Goal: Check status: Check status

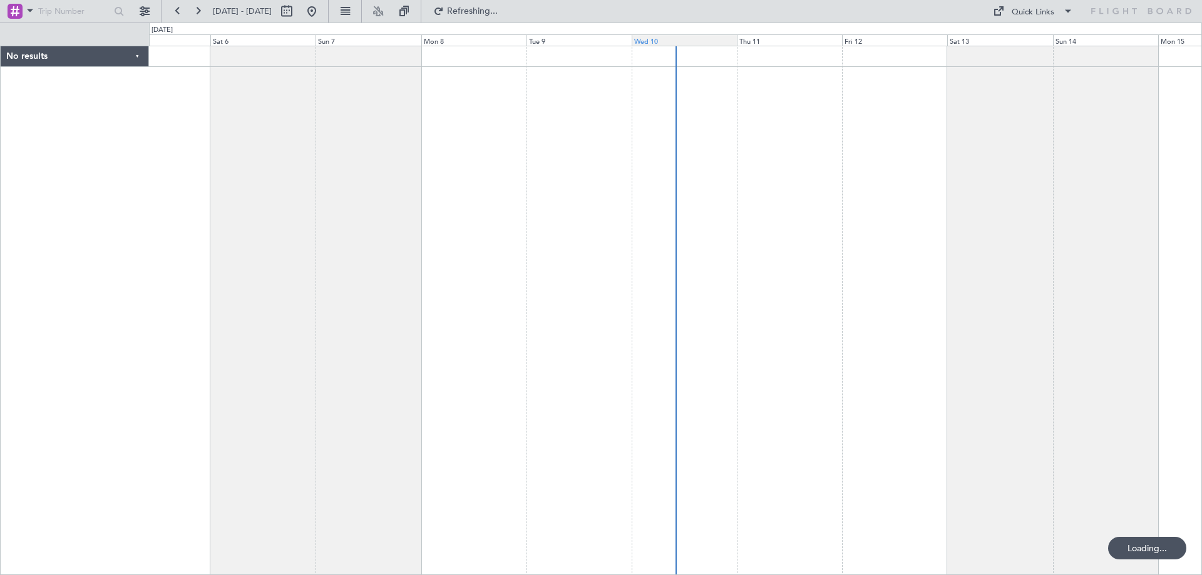
click at [655, 41] on div "Wed 10" at bounding box center [684, 39] width 105 height 11
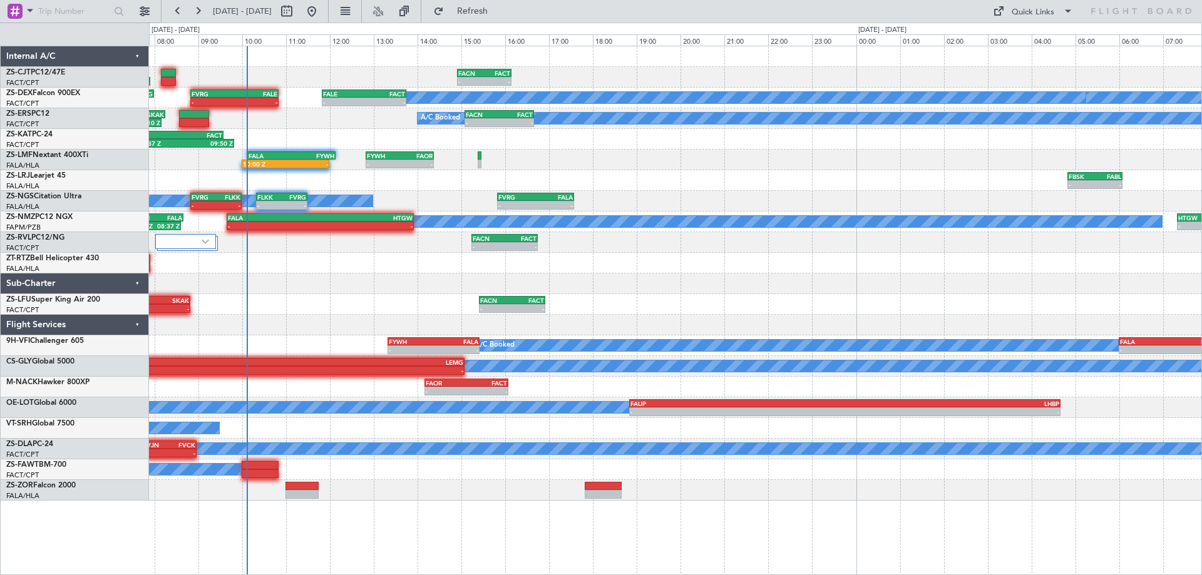
click at [379, 287] on div at bounding box center [675, 284] width 1053 height 21
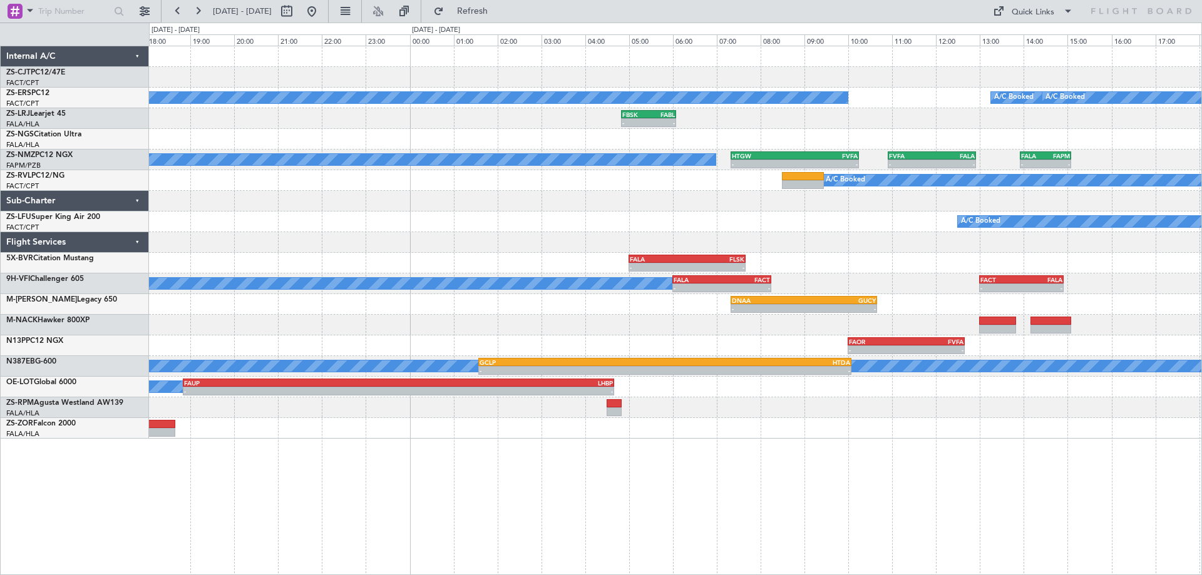
click at [958, 454] on div "- - FACN 14:55 Z FACT 16:09 Z A/C Booked A/C Booked A/C Booked A/C Booked - - F…" at bounding box center [675, 311] width 1053 height 530
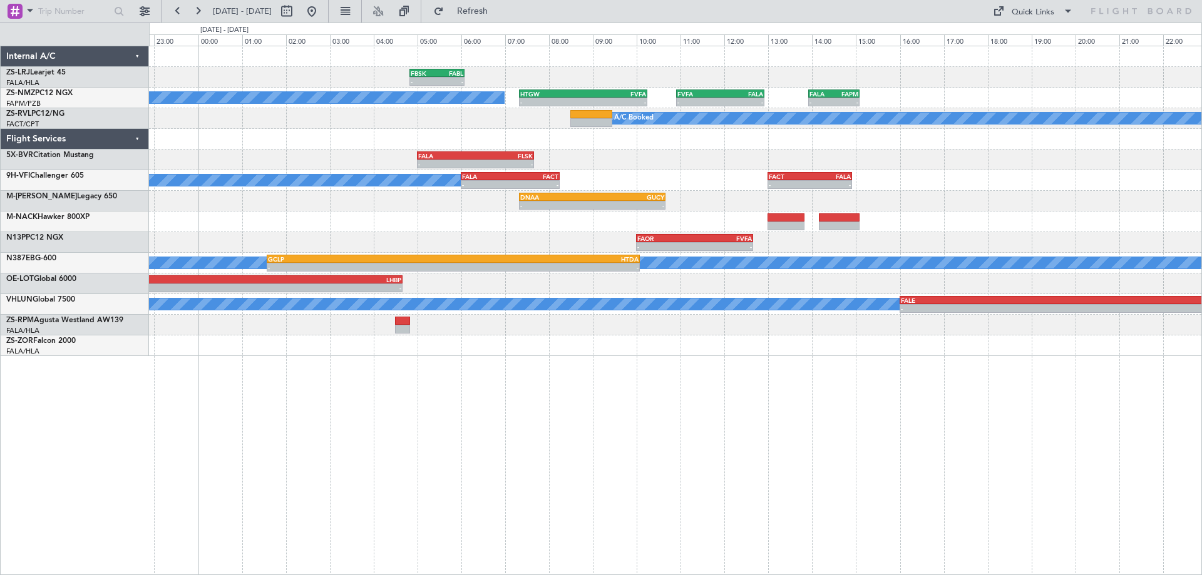
click at [431, 280] on div "FBSK 04:50 Z FABL 06:05 Z - - - - FABL 04:50 Z FAEL 06:05 Z A/C Booked - - HTGW…" at bounding box center [675, 201] width 1053 height 310
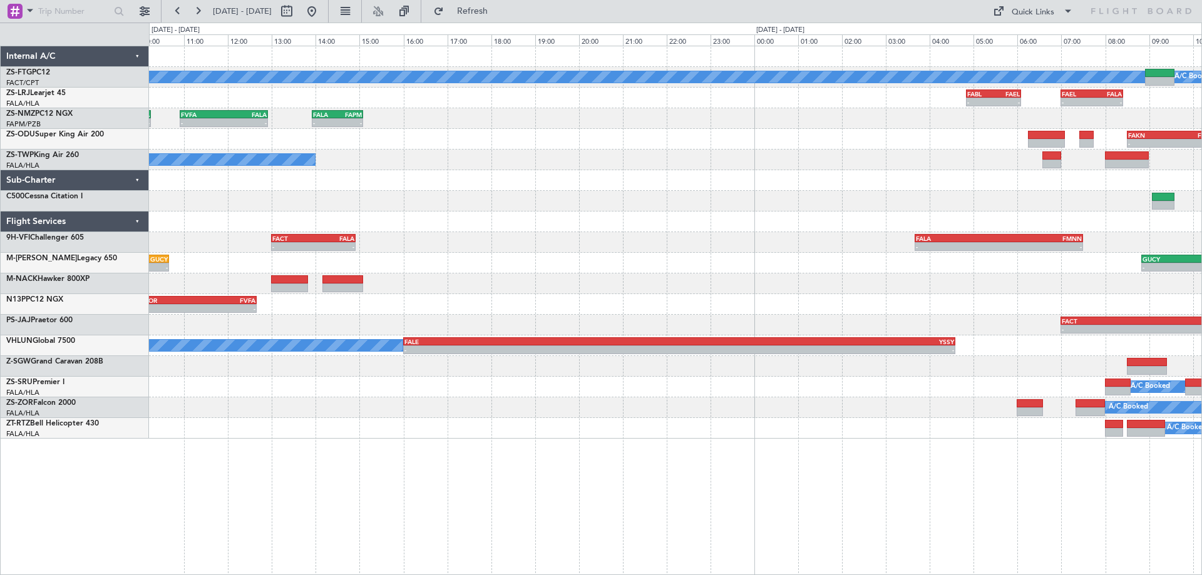
click at [640, 362] on div "A/C Booked A/C Booked - - FABL 04:50 Z FAEL 06:05 Z - - FAEL 07:00 Z FALA 08:25…" at bounding box center [675, 242] width 1053 height 393
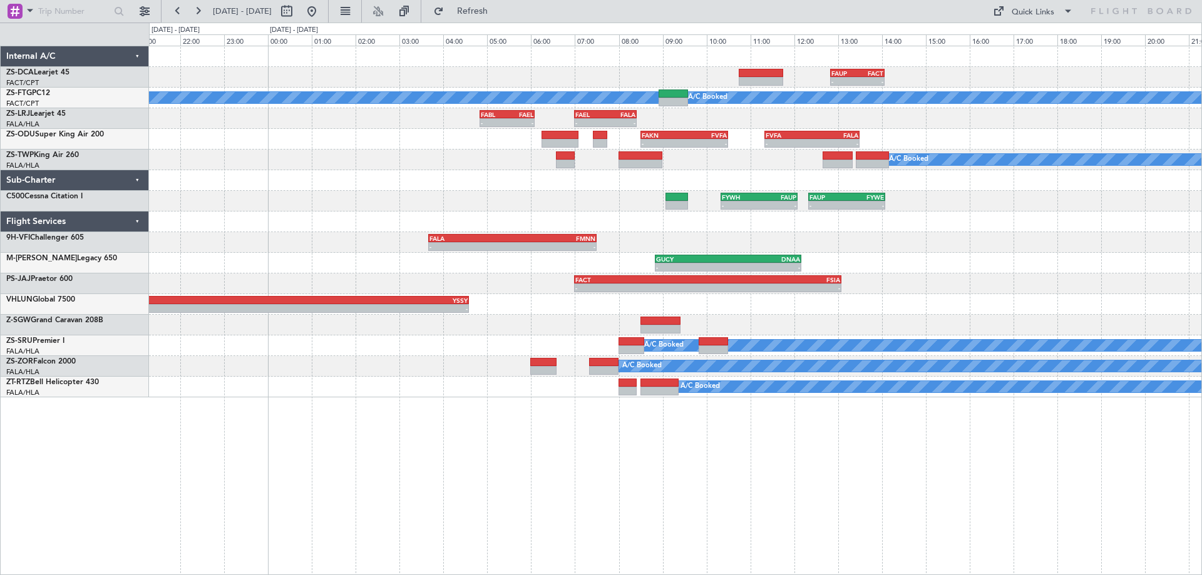
click at [1145, 292] on div "- - FACT 07:00 Z FSIA 13:05 Z" at bounding box center [675, 284] width 1053 height 21
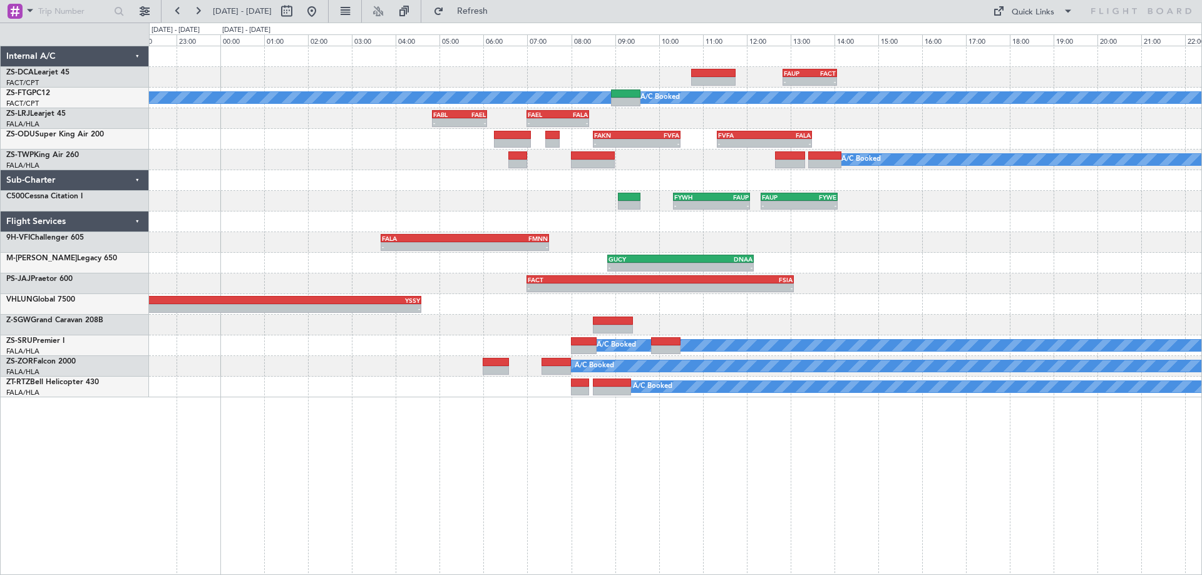
click at [989, 288] on div "- - FACT 07:00 Z FSIA 13:05 Z" at bounding box center [675, 284] width 1053 height 21
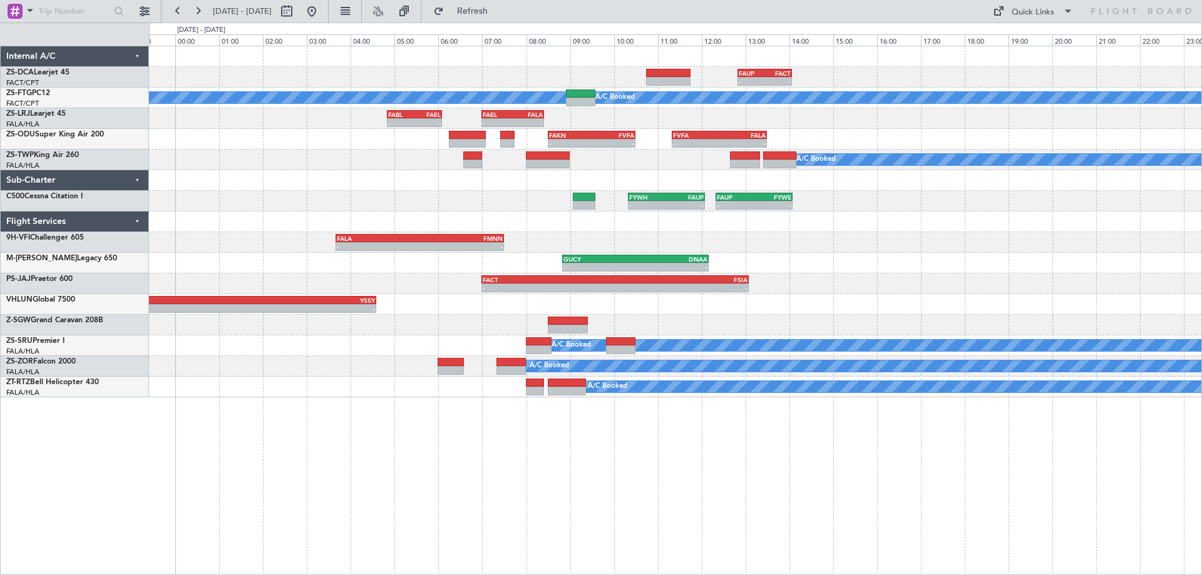
click at [1001, 287] on div "- - FAUP 12:50 Z FACT 14:04 Z A/C Booked A/C Booked - - FABL 04:50 Z FAEL 06:05…" at bounding box center [675, 221] width 1053 height 351
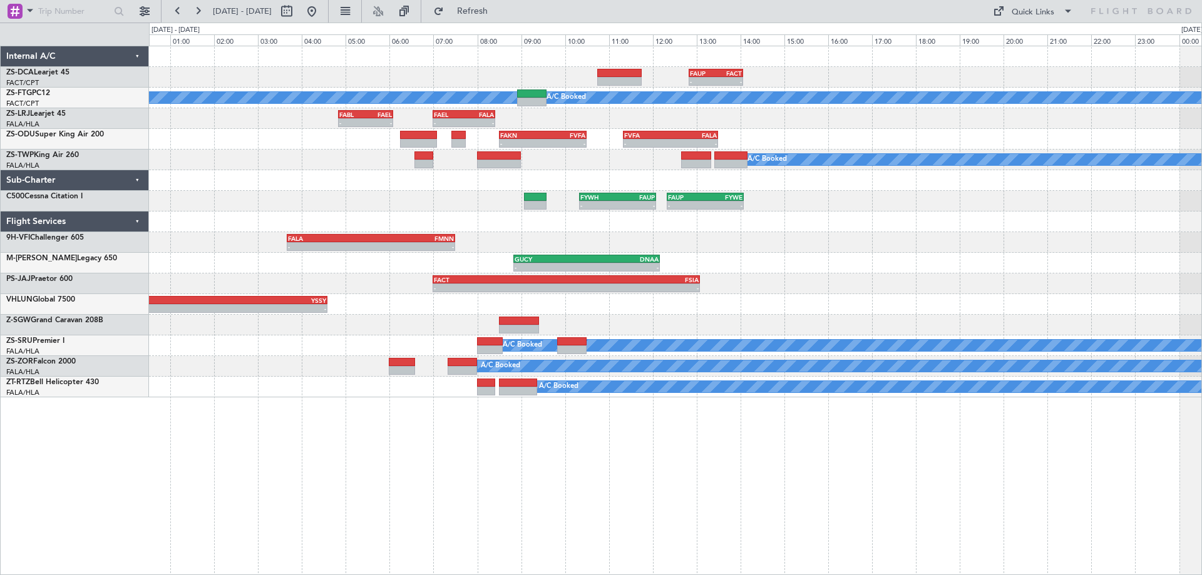
click at [984, 256] on div "- - FAUP 12:50 Z FACT 14:04 Z A/C Booked A/C Booked - - FABL 04:50 Z FAEL 06:05…" at bounding box center [675, 221] width 1053 height 351
click at [544, 257] on div "- - FAUP 12:50 Z FACT 14:04 Z A/C Booked A/C Booked - - FABL 04:50 Z FAEL 06:05…" at bounding box center [675, 221] width 1053 height 351
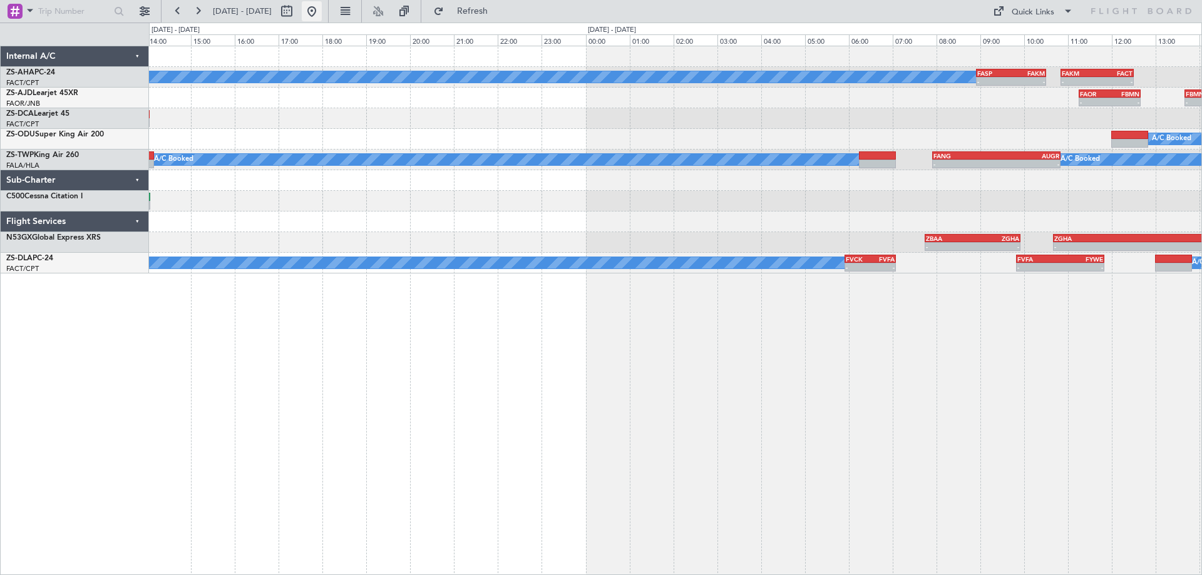
click at [322, 16] on button at bounding box center [312, 11] width 20 height 20
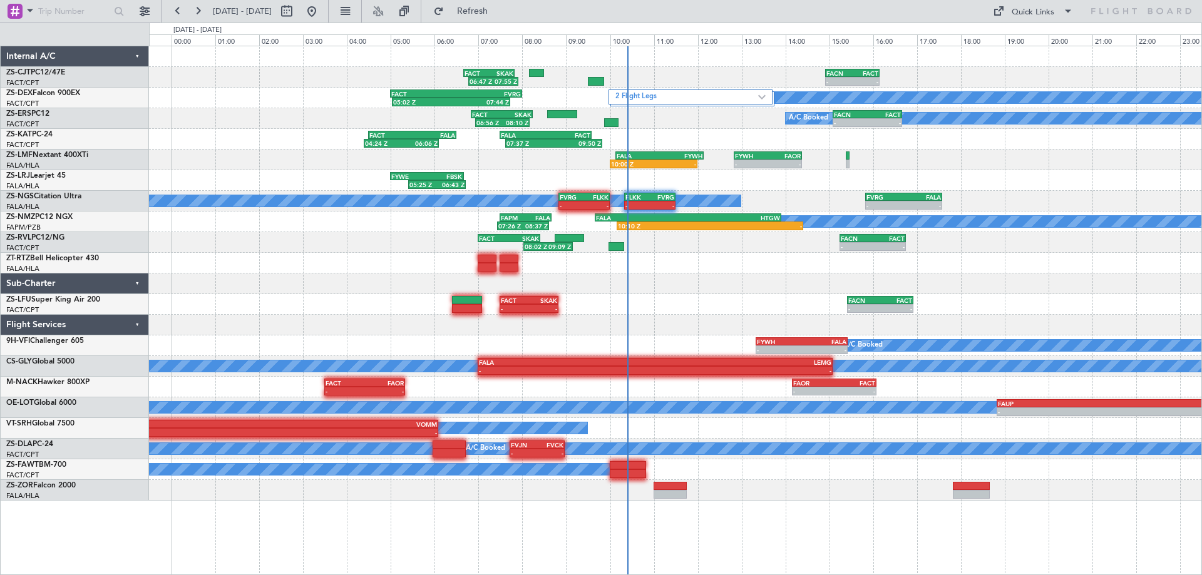
click at [779, 308] on div "FACN 15:25 Z FACT 16:55 Z - - FACT 07:30 Z SKAK 08:50 Z - -" at bounding box center [675, 304] width 1053 height 21
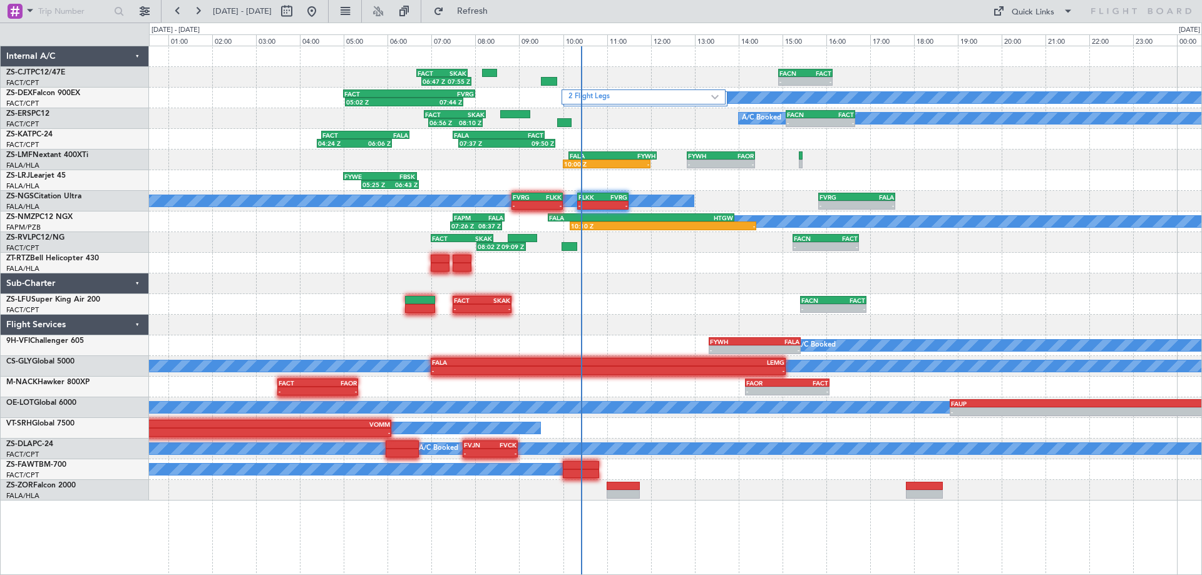
click at [1021, 276] on div "- - FACN 14:55 Z FACT 16:09 Z 06:47 Z 07:55 Z FACT 06:40 Z SKAK 07:50 Z A/C Boo…" at bounding box center [675, 273] width 1053 height 455
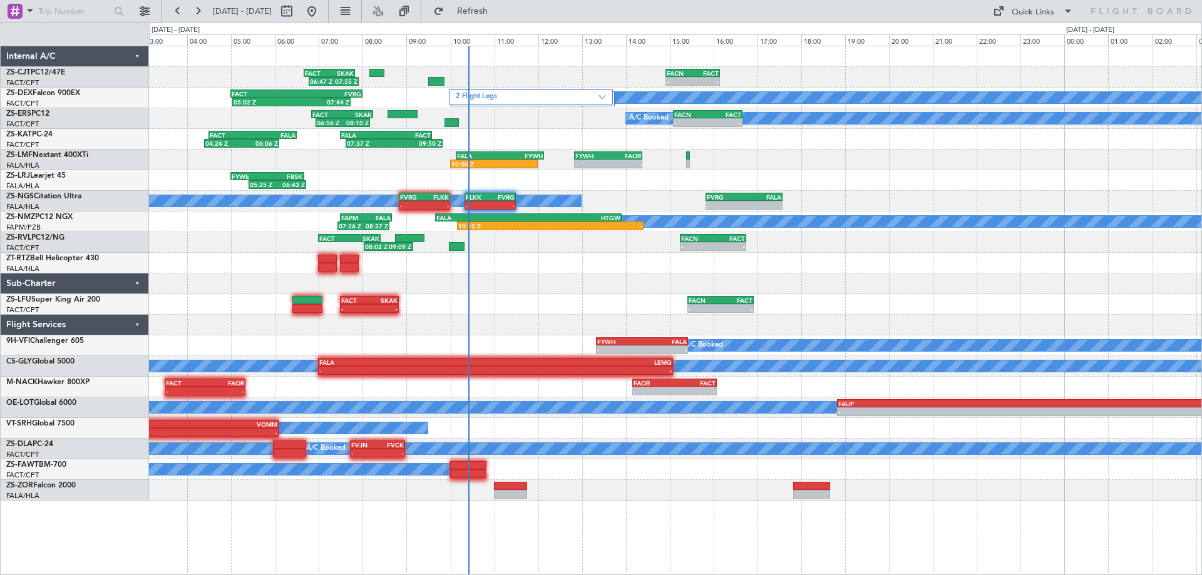
click at [428, 323] on div "- - FACN 14:55 Z FACT 16:09 Z 06:47 Z 07:55 Z FACT 06:40 Z SKAK 07:50 Z A/C Boo…" at bounding box center [675, 273] width 1053 height 455
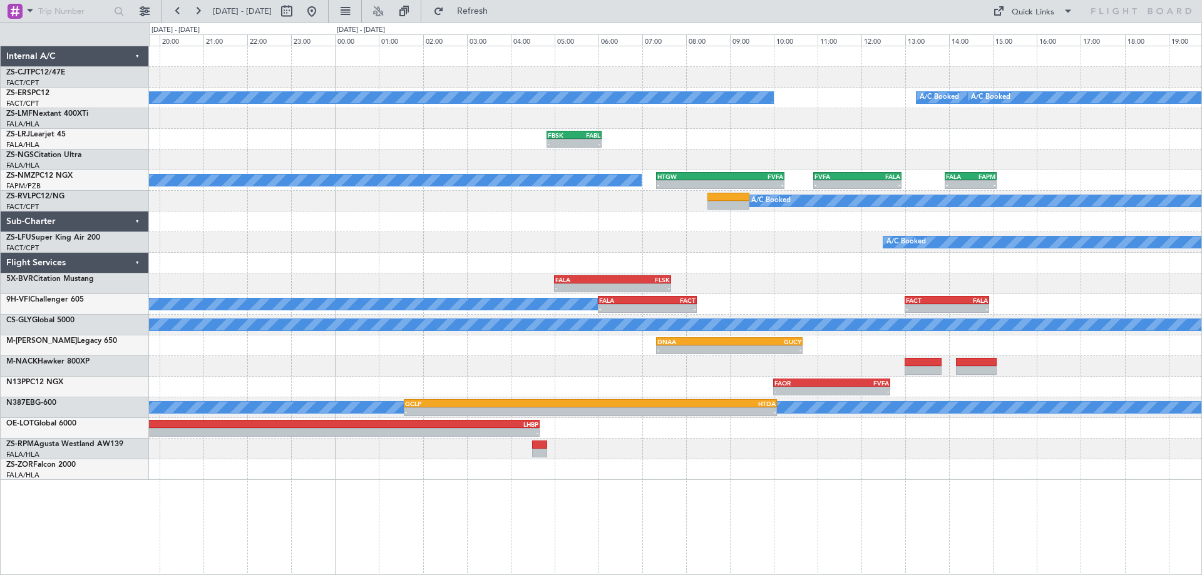
click at [827, 291] on div "- - FACN 14:55 Z FACT 16:09 Z A/C Booked A/C Booked A/C Booked A/C Booked - - F…" at bounding box center [675, 263] width 1053 height 434
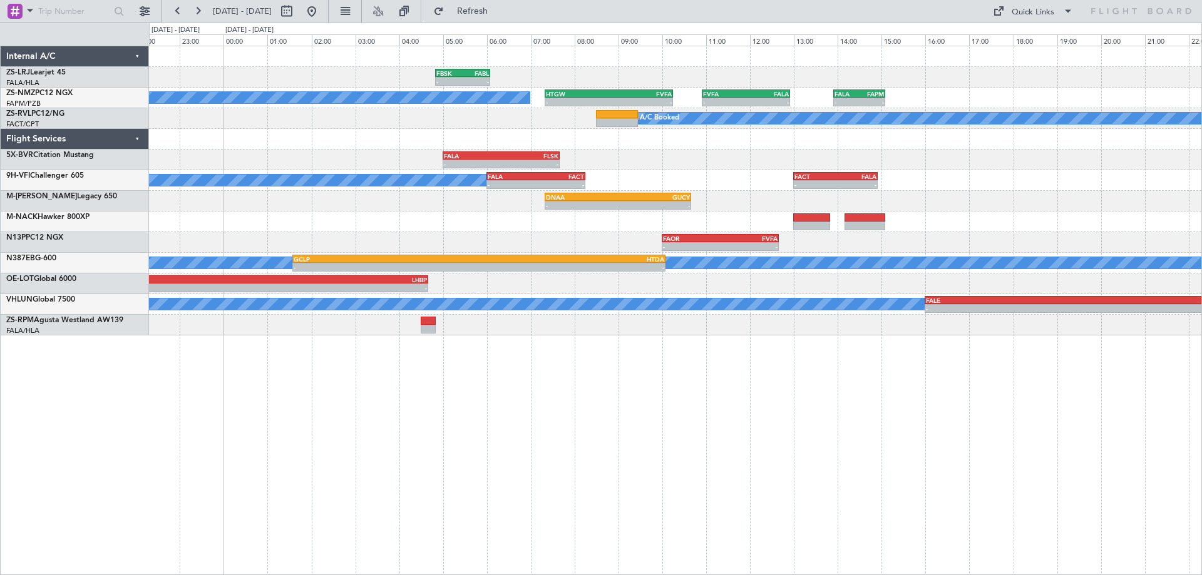
click at [751, 204] on div "FBSK 04:50 Z FABL 06:05 Z - - A/C Booked - - HTGW 07:20 Z FVFA 10:15 Z - - FVFA…" at bounding box center [675, 190] width 1053 height 289
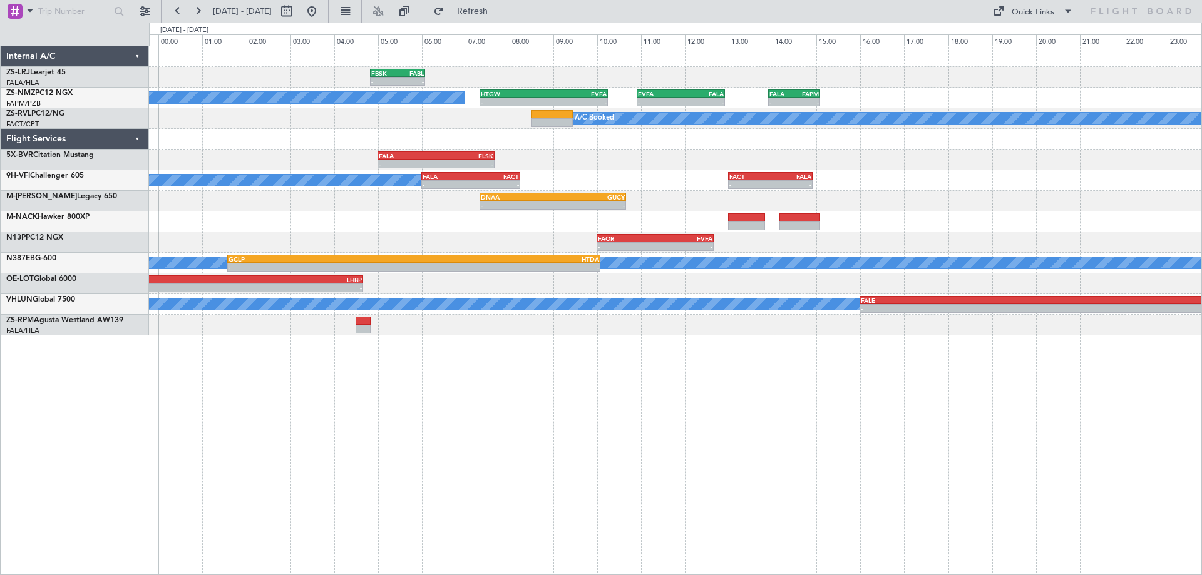
click at [957, 188] on div "A/C Booked FALA 06:00 Z FACT 08:15 Z - - - - FACT 13:00 Z FALA 14:55 Z - - FALA…" at bounding box center [675, 180] width 1053 height 21
click at [244, 210] on div "- - DNAA 07:20 Z GUCY 10:40 Z" at bounding box center [675, 201] width 1053 height 21
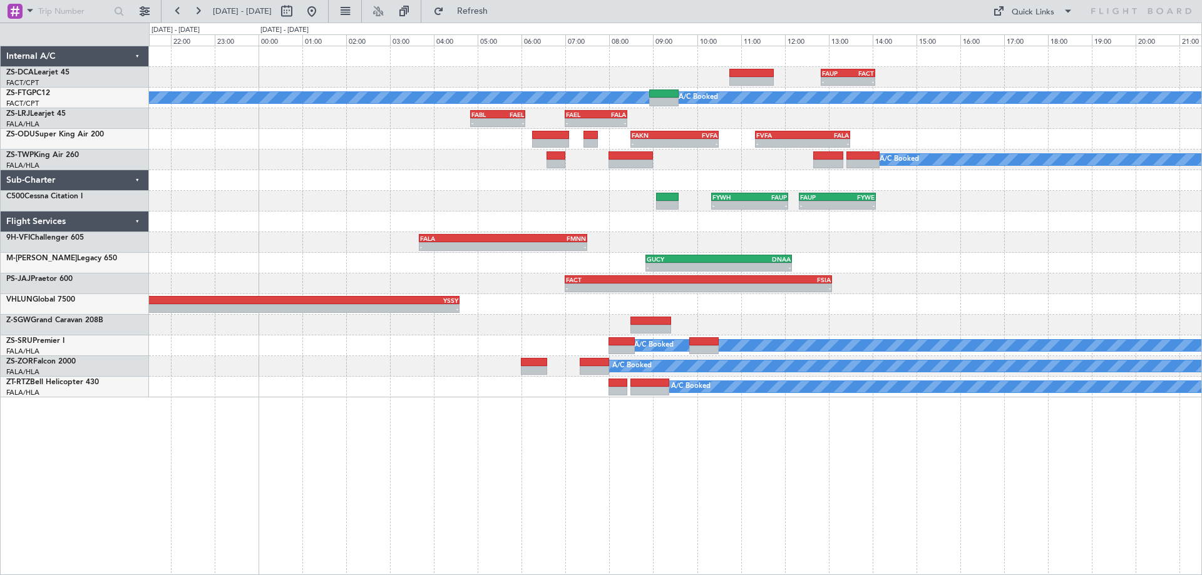
click at [1003, 281] on div "- - FACT 07:00 Z FSIA 13:05 Z" at bounding box center [675, 284] width 1053 height 21
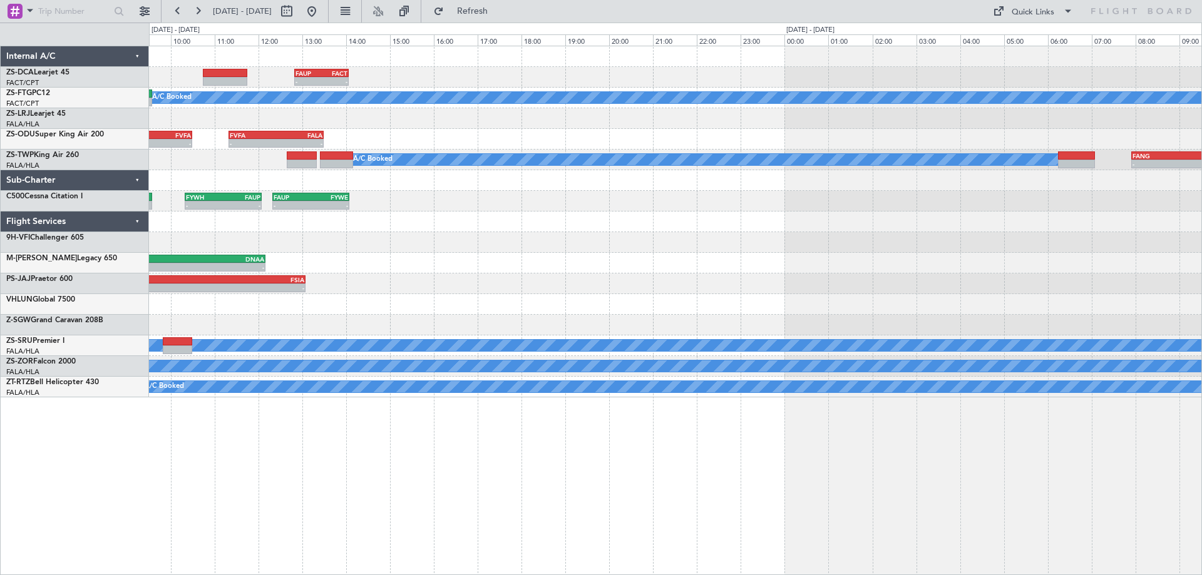
click at [213, 235] on div "- - FAUP 12:50 Z FACT 14:04 Z A/C Booked A/C Booked - - FABL 04:50 Z FAEL 06:05…" at bounding box center [675, 221] width 1053 height 351
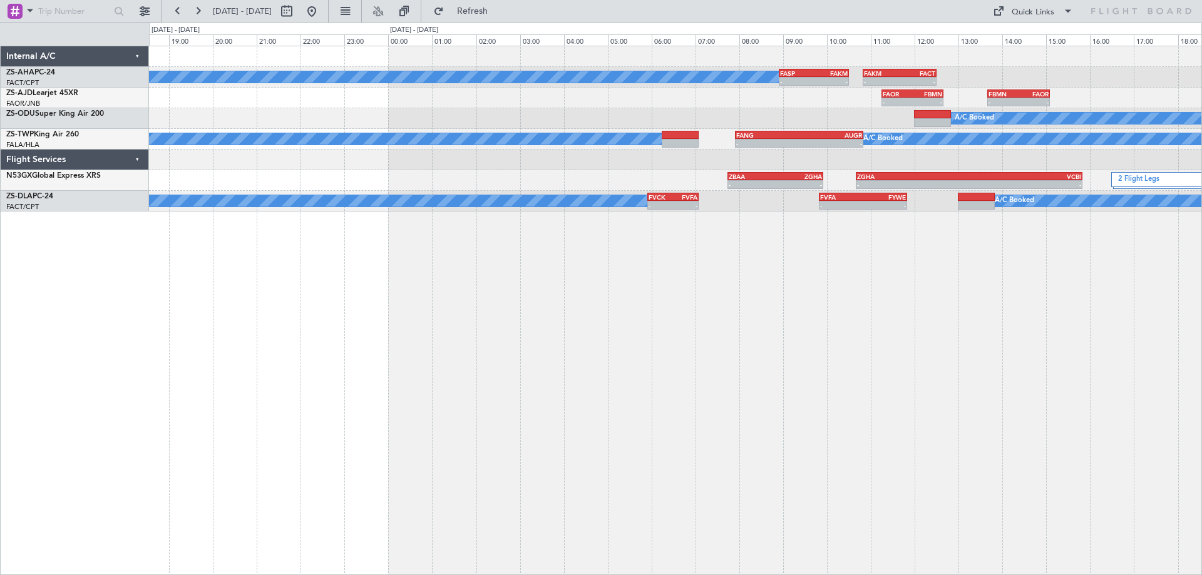
click at [636, 355] on div "A/C Booked - - FASP 08:55 Z FAKM 10:30 Z - - FAKM 10:50 Z FACT 12:30 Z - - FAOR…" at bounding box center [675, 311] width 1053 height 530
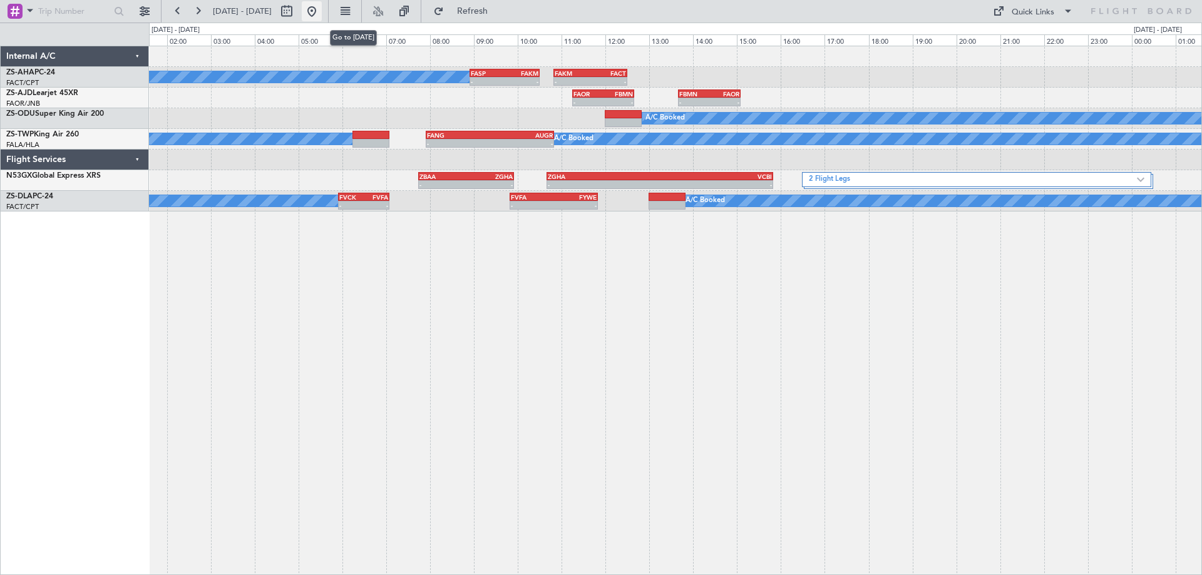
click at [322, 15] on button at bounding box center [312, 11] width 20 height 20
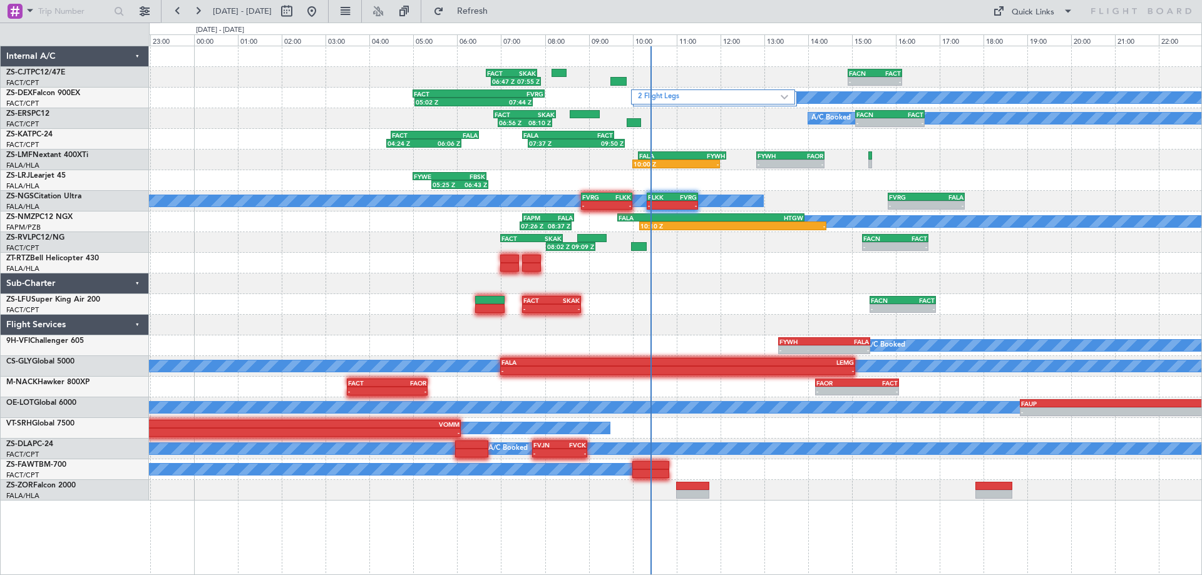
click at [987, 300] on div "- - FACN 14:55 Z FACT 16:09 Z 06:47 Z 07:55 Z FACT 06:40 Z SKAK 07:50 Z A/C Boo…" at bounding box center [675, 273] width 1053 height 455
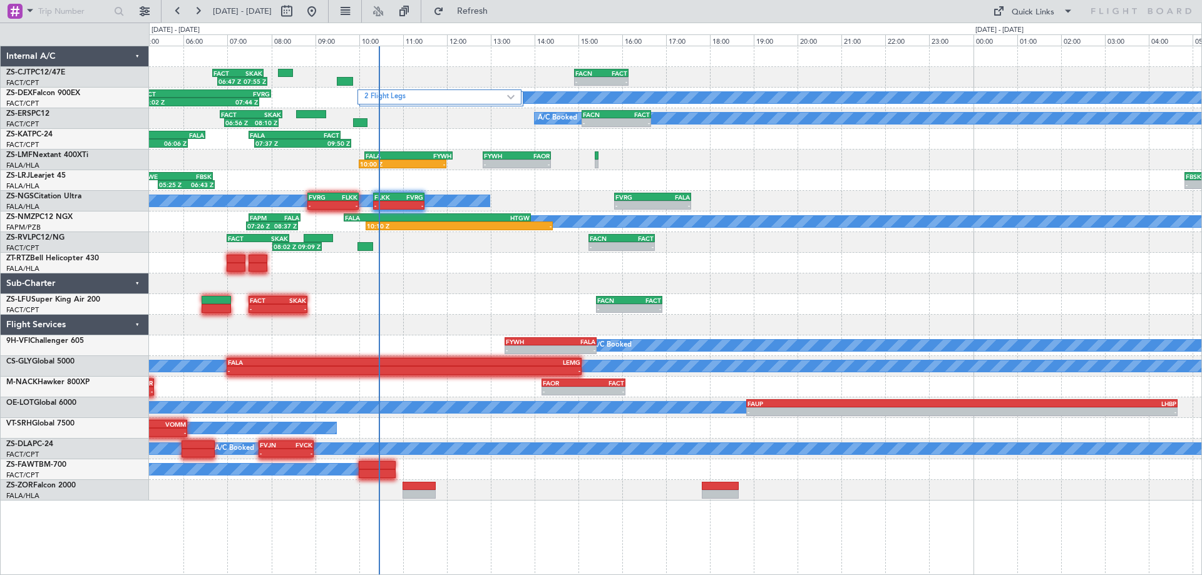
click at [895, 282] on div "- - FACN 14:55 Z FACT 16:09 Z 06:47 Z 07:55 Z FACT 06:40 Z SKAK 07:50 Z A/C Boo…" at bounding box center [675, 273] width 1053 height 455
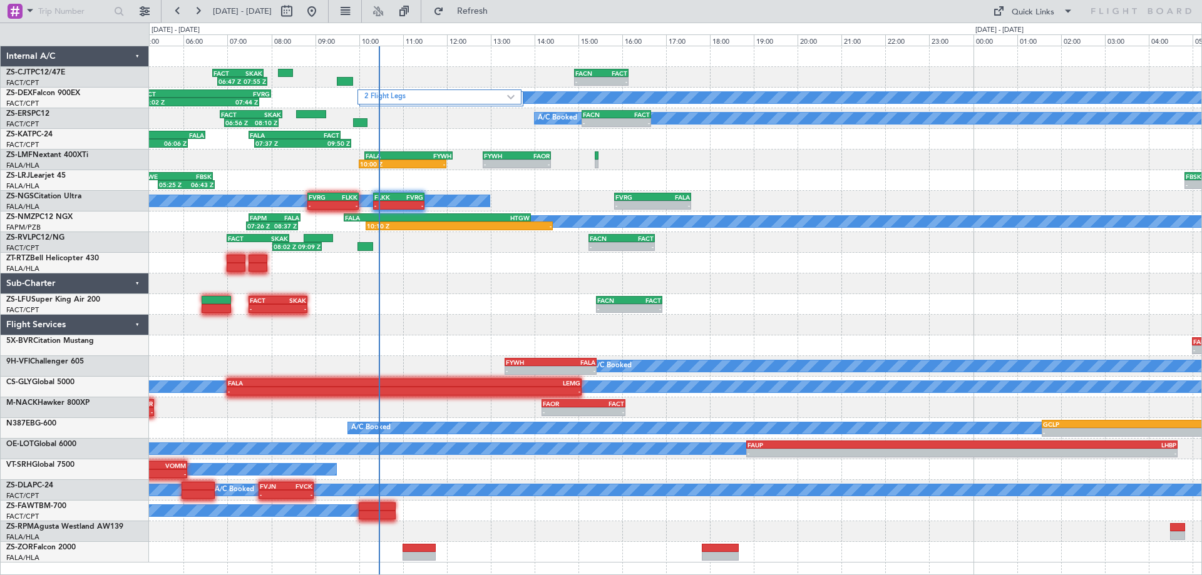
click at [483, 326] on div "- - FACN 14:55 Z FACT 16:09 Z 06:47 Z 07:55 Z FACT 06:40 Z SKAK 07:50 Z A/C Boo…" at bounding box center [675, 304] width 1053 height 517
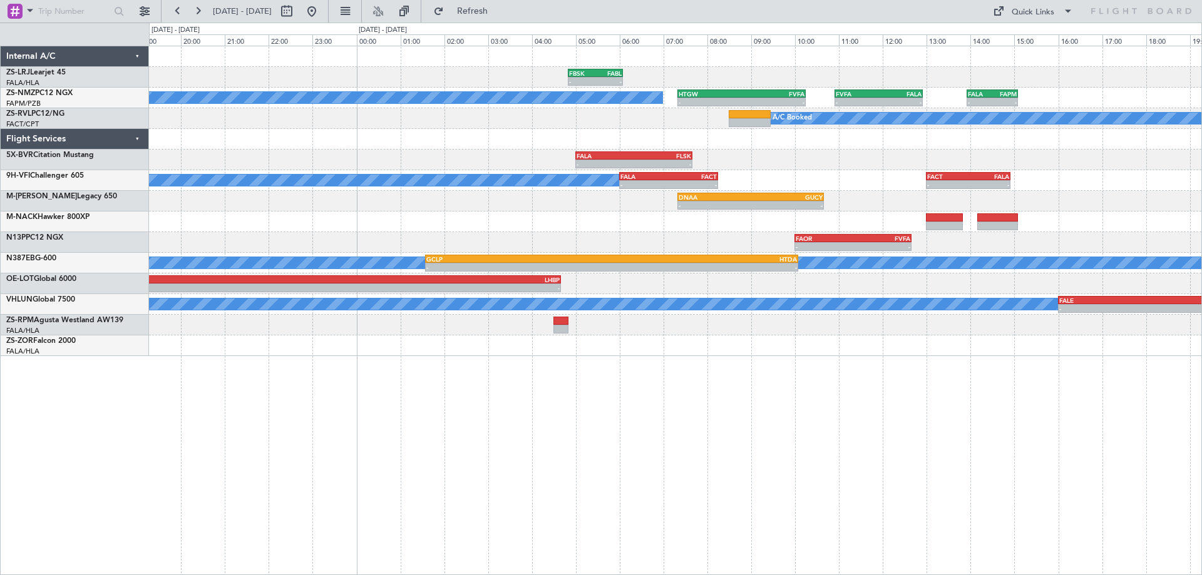
click at [881, 461] on div "FBSK 04:50 Z FABL 06:05 Z - - A/C Booked - - HTGW 07:20 Z FVFA 10:15 Z - - FVFA…" at bounding box center [675, 311] width 1053 height 530
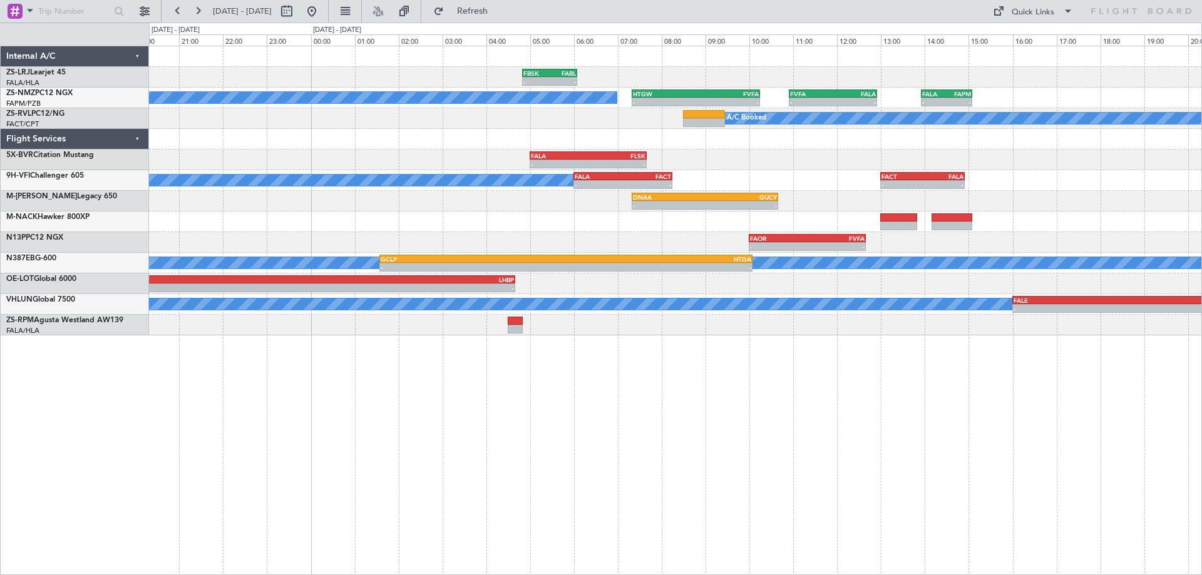
click at [890, 470] on div "FBSK 04:50 Z FABL 06:05 Z - - A/C Booked - - HTGW 07:20 Z FVFA 10:15 Z - - FVFA…" at bounding box center [675, 311] width 1053 height 530
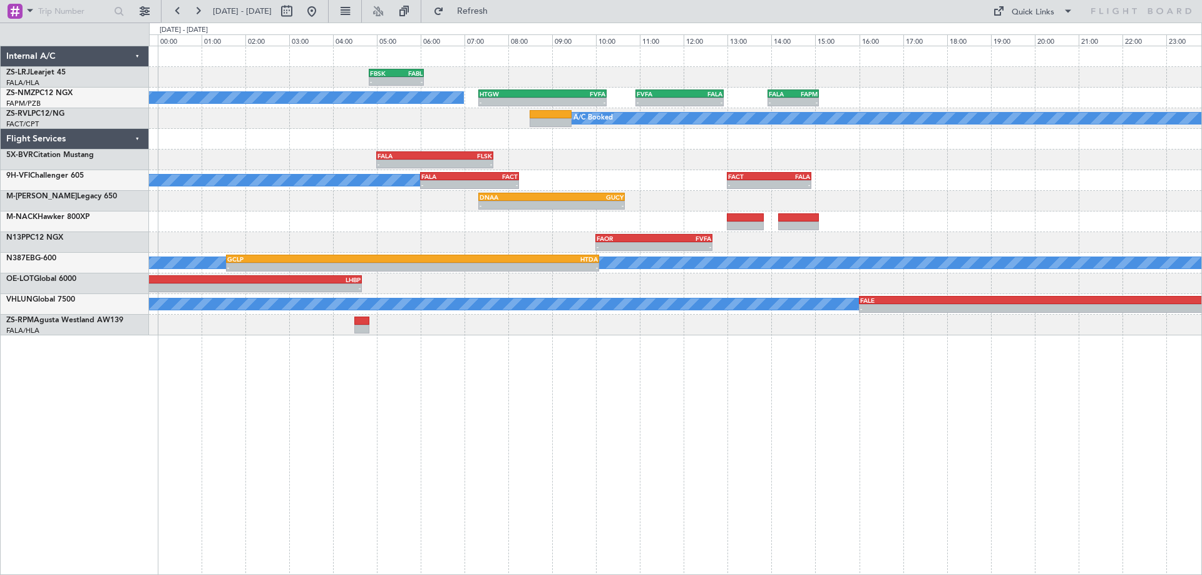
click at [798, 461] on div "FBSK 04:50 Z FABL 06:05 Z - - - - FABL 04:50 Z FAEL 06:05 Z A/C Booked - - HTGW…" at bounding box center [675, 311] width 1053 height 530
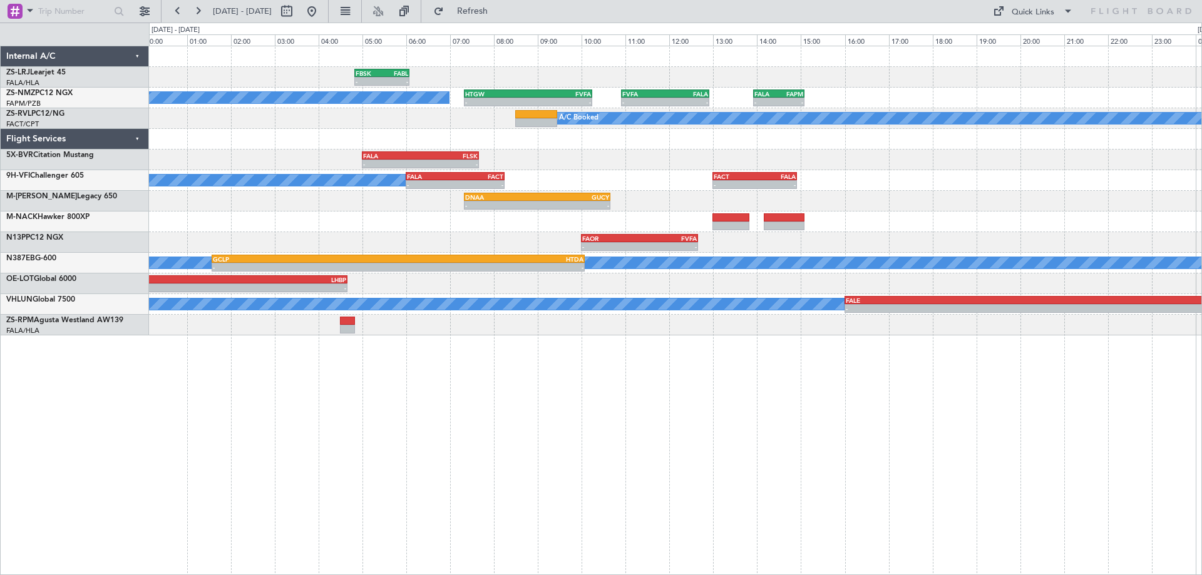
click at [836, 457] on div "FBSK 04:50 Z FABL 06:05 Z - - - - FABL 04:50 Z FAEL 06:05 Z A/C Booked - - HTGW…" at bounding box center [675, 311] width 1053 height 530
click at [322, 15] on button at bounding box center [312, 11] width 20 height 20
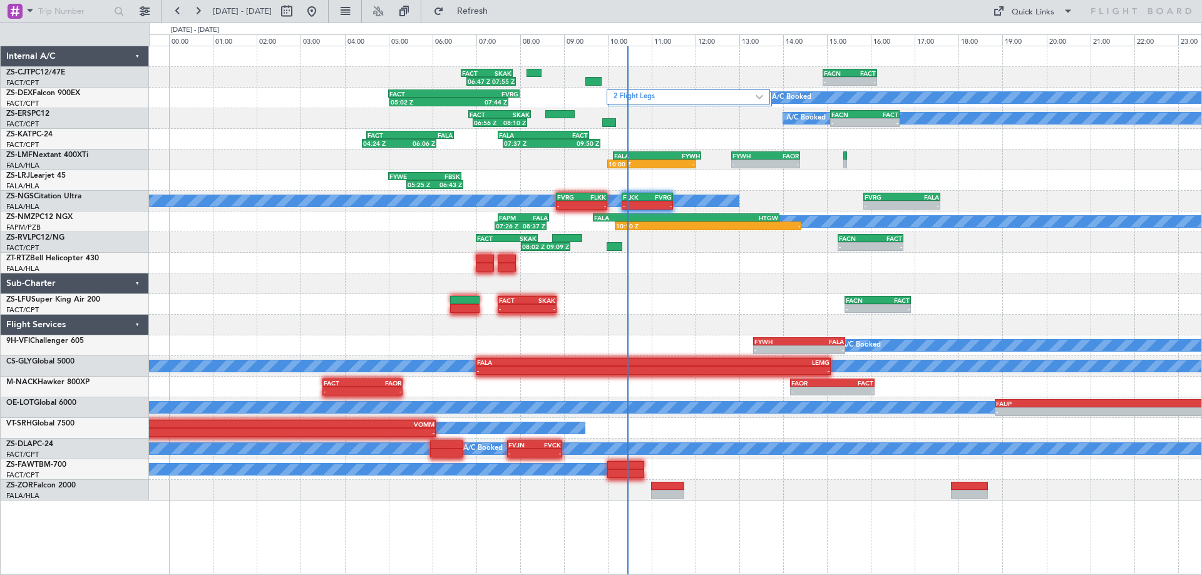
click at [1068, 319] on div at bounding box center [675, 325] width 1053 height 21
click at [490, 300] on div "- - FACN 14:55 Z FACT 16:09 Z 06:47 Z 07:55 Z FACT 06:40 Z SKAK 07:50 Z A/C Boo…" at bounding box center [675, 273] width 1053 height 455
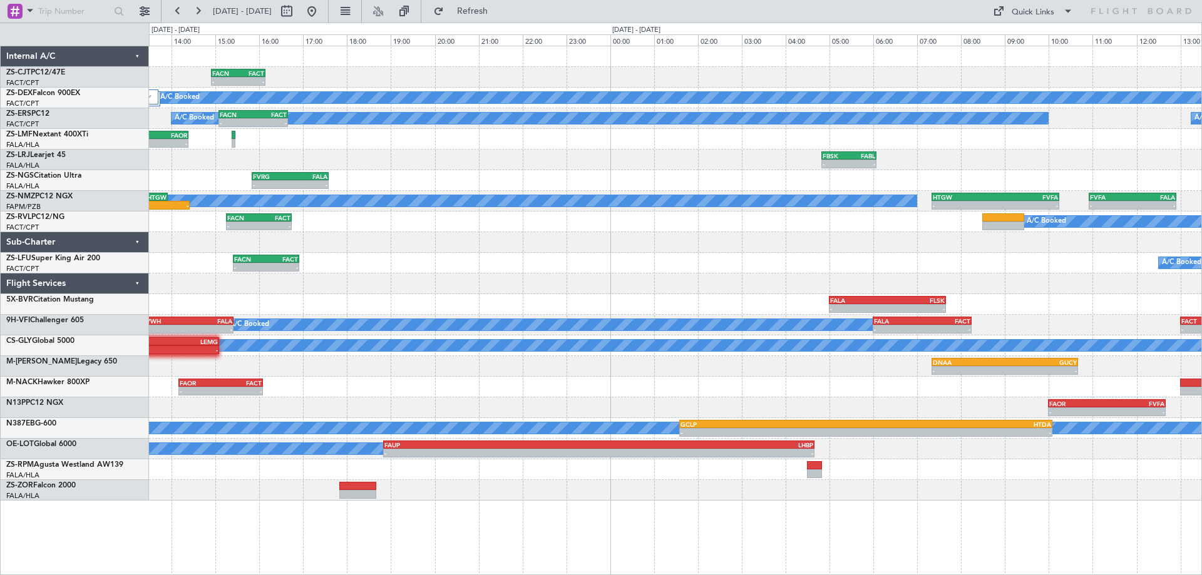
click at [711, 302] on div "- - FALA 05:00 Z FLSK 07:40 Z" at bounding box center [675, 304] width 1053 height 21
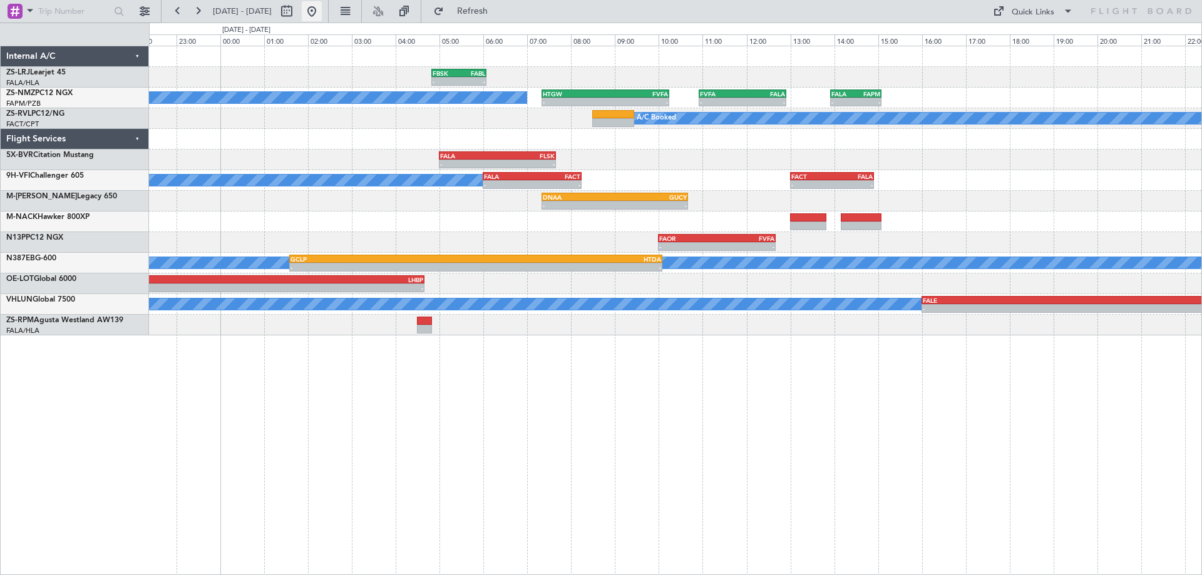
click at [322, 16] on button at bounding box center [312, 11] width 20 height 20
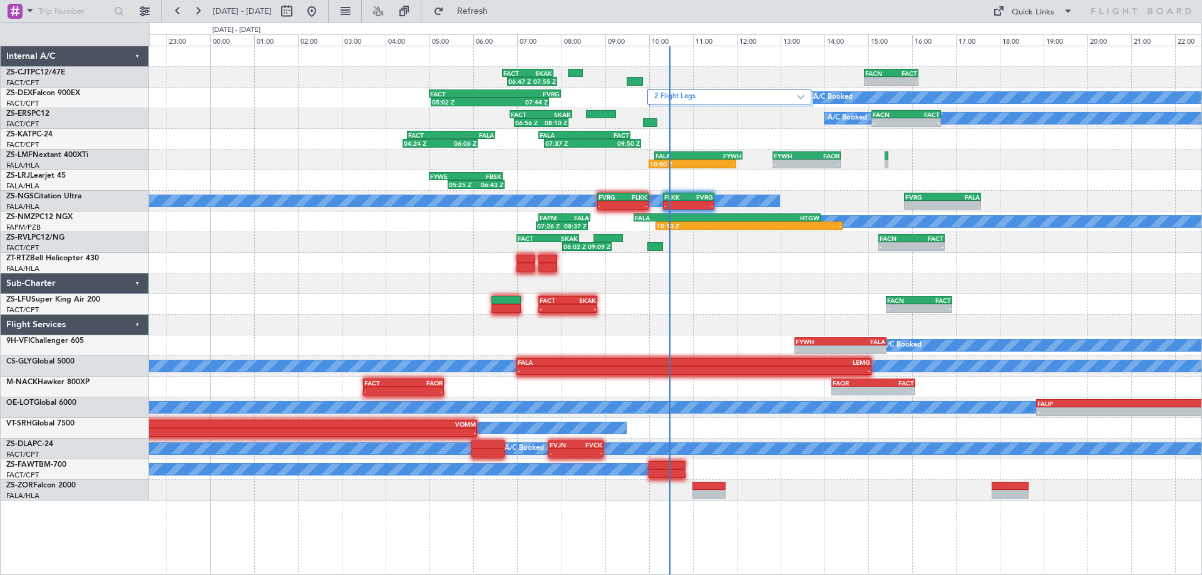
click at [1048, 263] on div at bounding box center [675, 263] width 1053 height 21
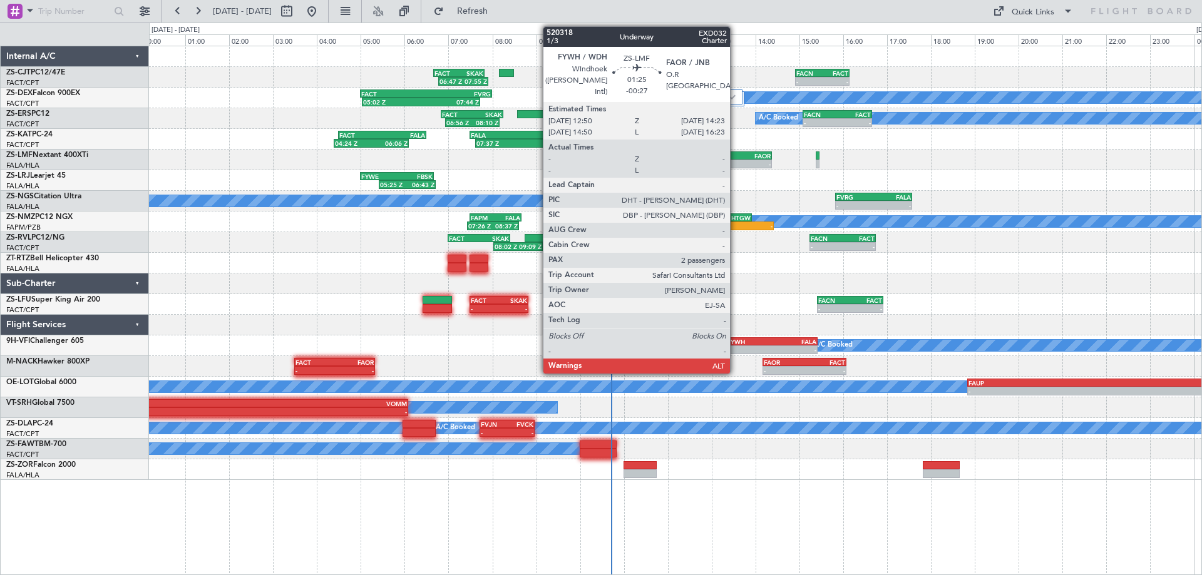
click at [736, 155] on div "FYWH" at bounding box center [721, 156] width 33 height 8
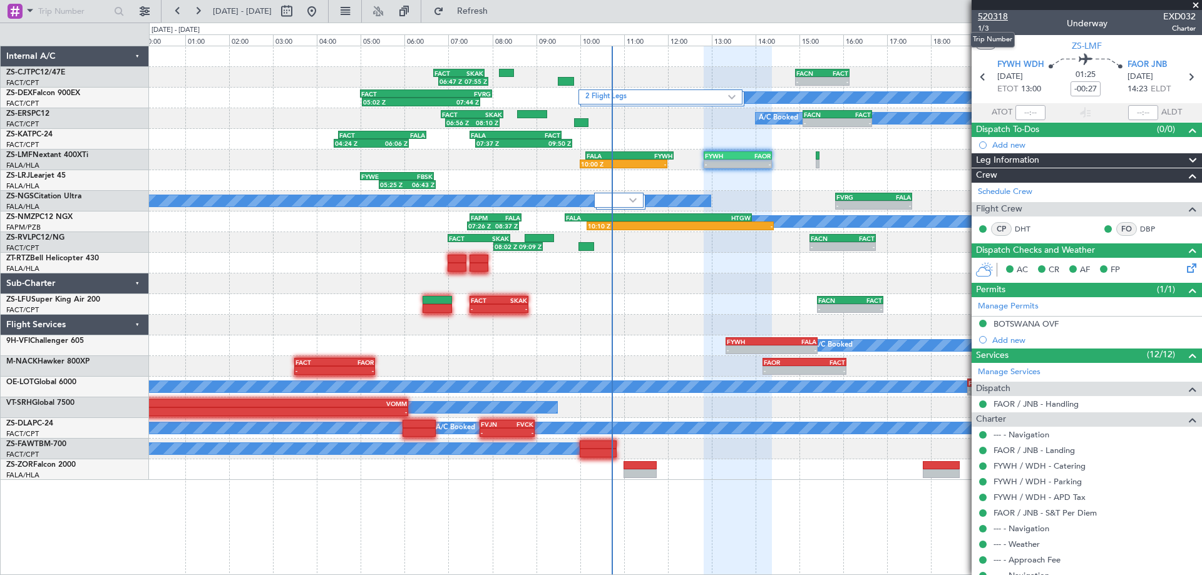
click at [1004, 15] on span "520318" at bounding box center [993, 16] width 30 height 13
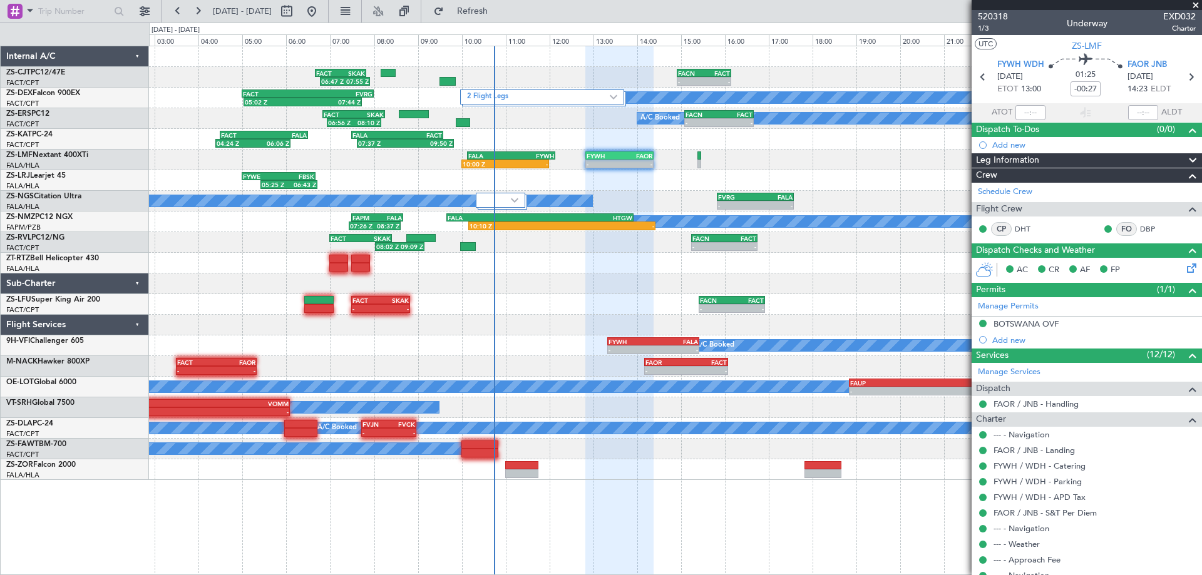
click at [740, 274] on div "06:47 Z 07:55 Z FACT 06:40 Z SKAK 07:50 Z - - FACN 14:55 Z FACT 16:09 Z 2 Fligh…" at bounding box center [675, 263] width 1053 height 434
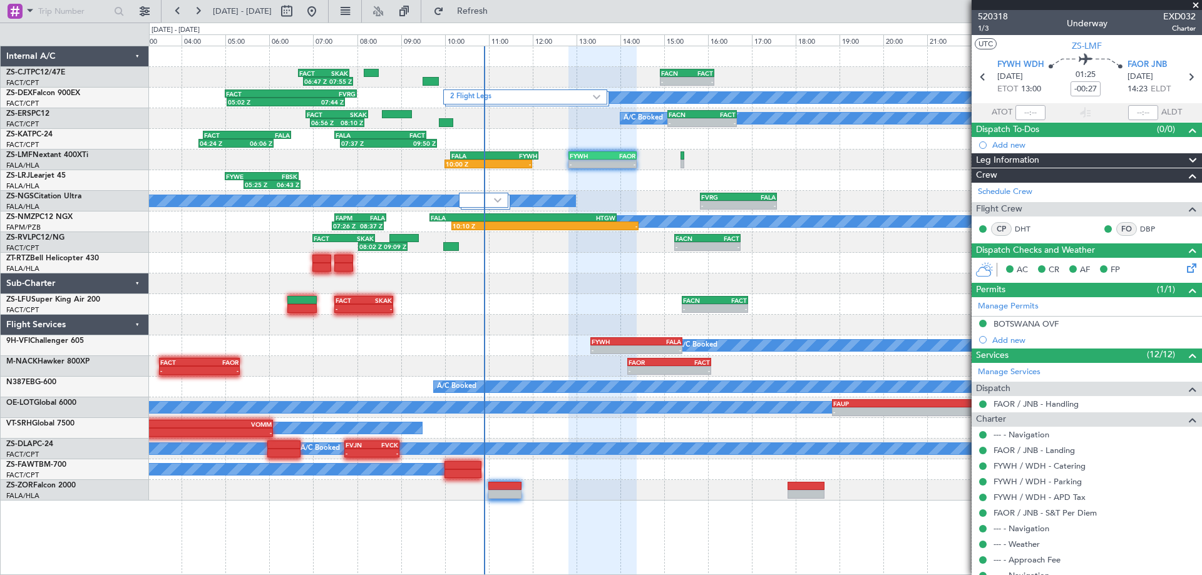
click at [867, 274] on div "06:47 Z 07:55 Z FACT 06:40 Z SKAK 07:50 Z - - FACN 14:55 Z FACT 16:09 Z 2 Fligh…" at bounding box center [675, 273] width 1053 height 455
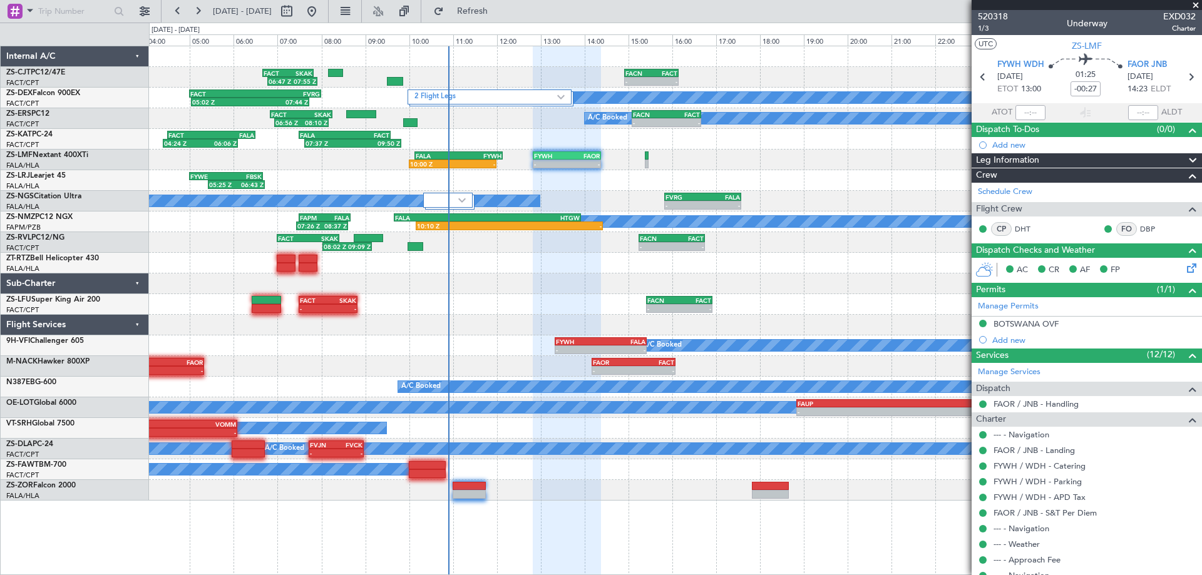
click at [867, 170] on div "10:00 Z - FALA 10:08 Z FYWH 12:08 Z - - FYWH 12:50 Z FAOR 14:23 Z" at bounding box center [675, 160] width 1053 height 21
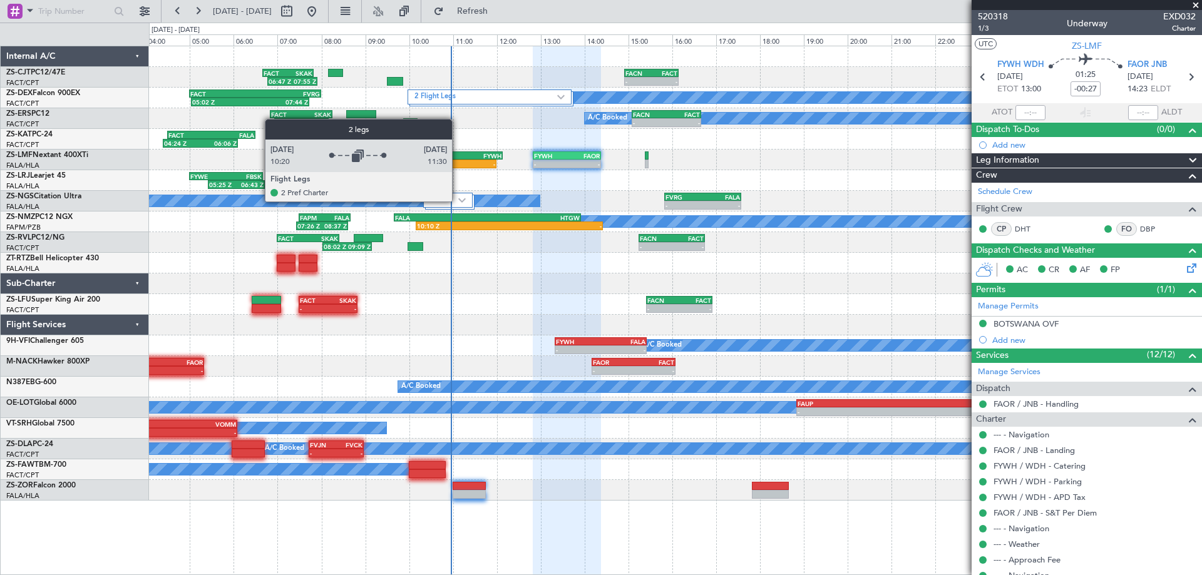
click at [458, 201] on div at bounding box center [447, 200] width 49 height 15
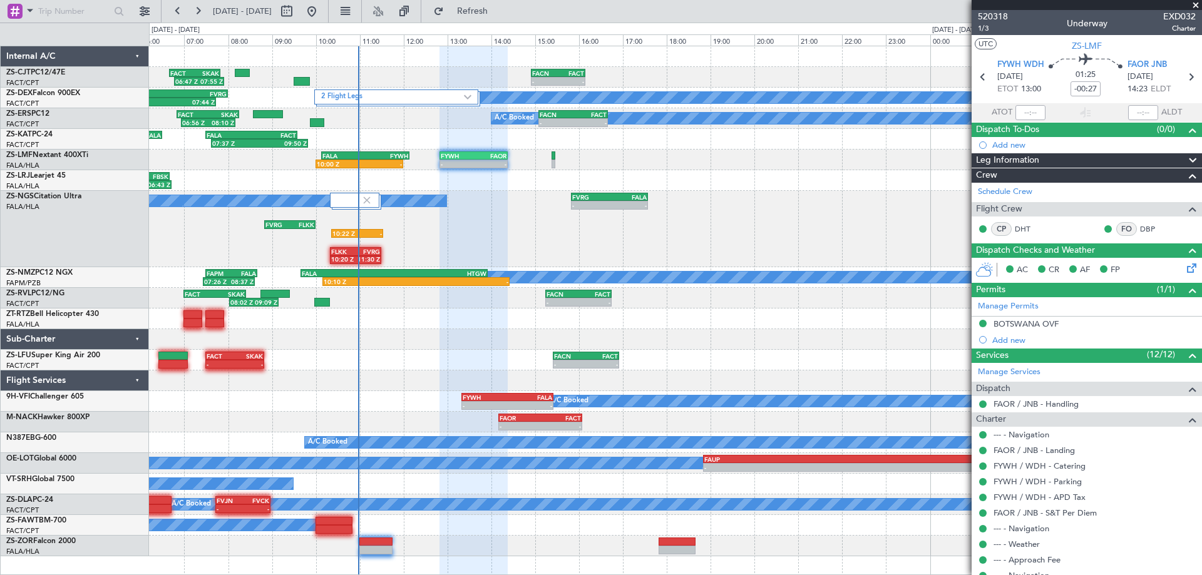
click at [356, 234] on div "A/C Booked A/C Booked - - FVRG 15:50 Z FALA 17:35 Z 10:22 Z - FVRG 08:50 Z FLKK…" at bounding box center [675, 229] width 1053 height 76
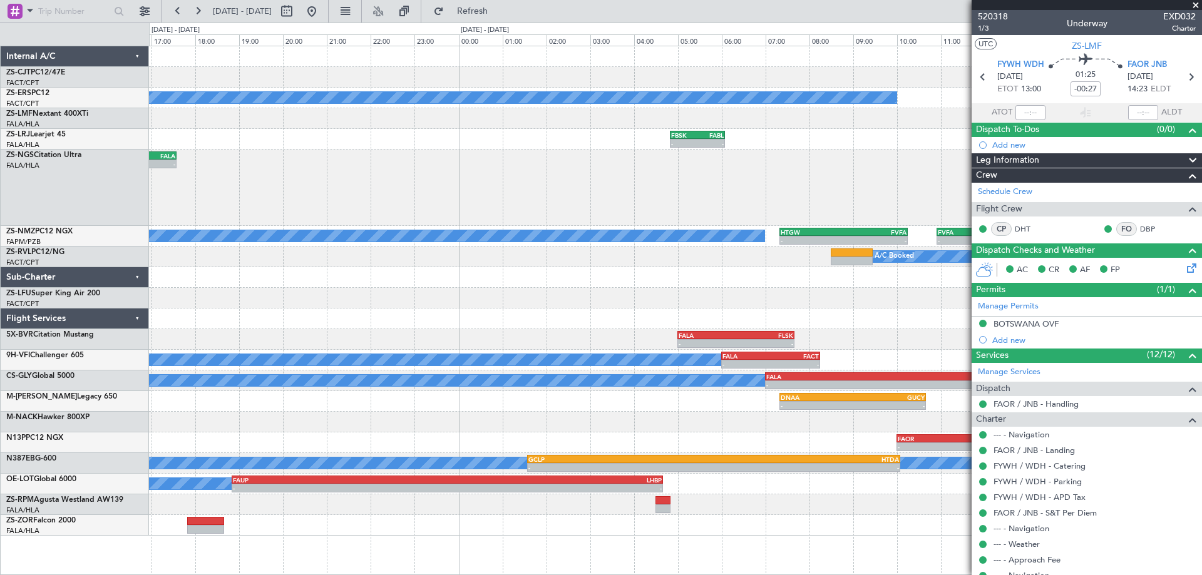
click at [461, 552] on div "- - FACN 14:55 Z FACT 16:09 Z A/C Booked A/C Booked A/C Booked A/C Booked - - F…" at bounding box center [675, 311] width 1053 height 530
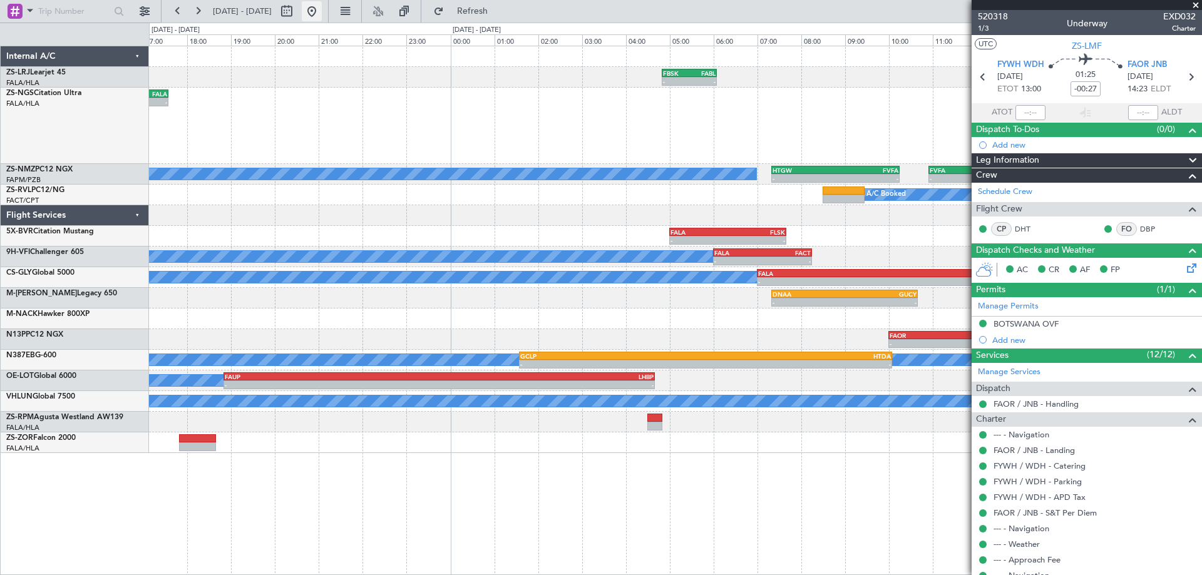
click at [322, 12] on button at bounding box center [312, 11] width 20 height 20
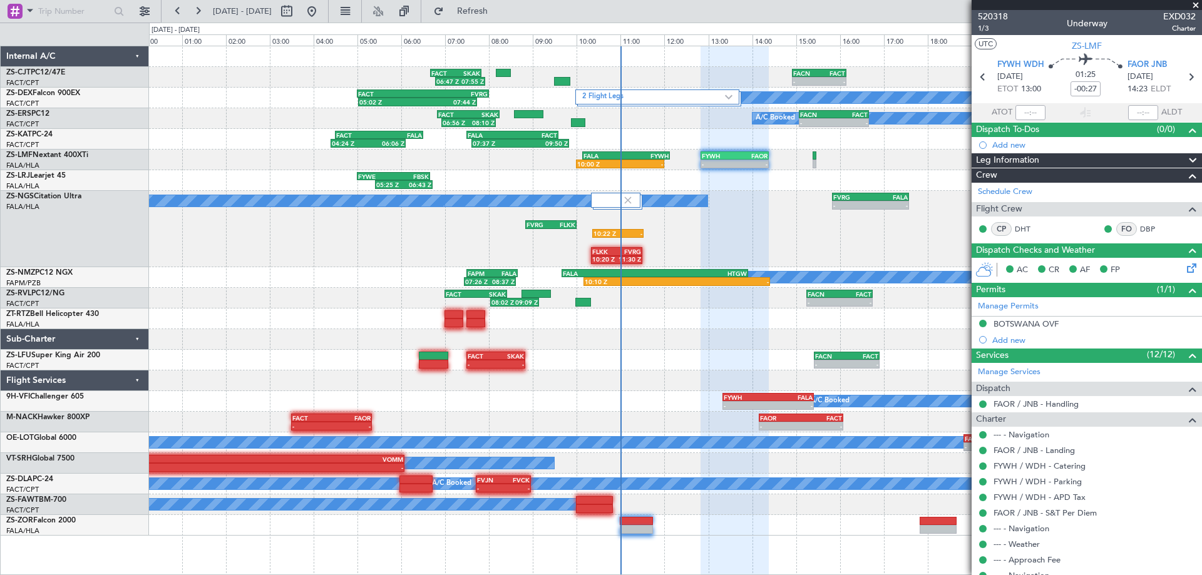
click at [363, 498] on div "A/C Booked" at bounding box center [675, 505] width 1053 height 21
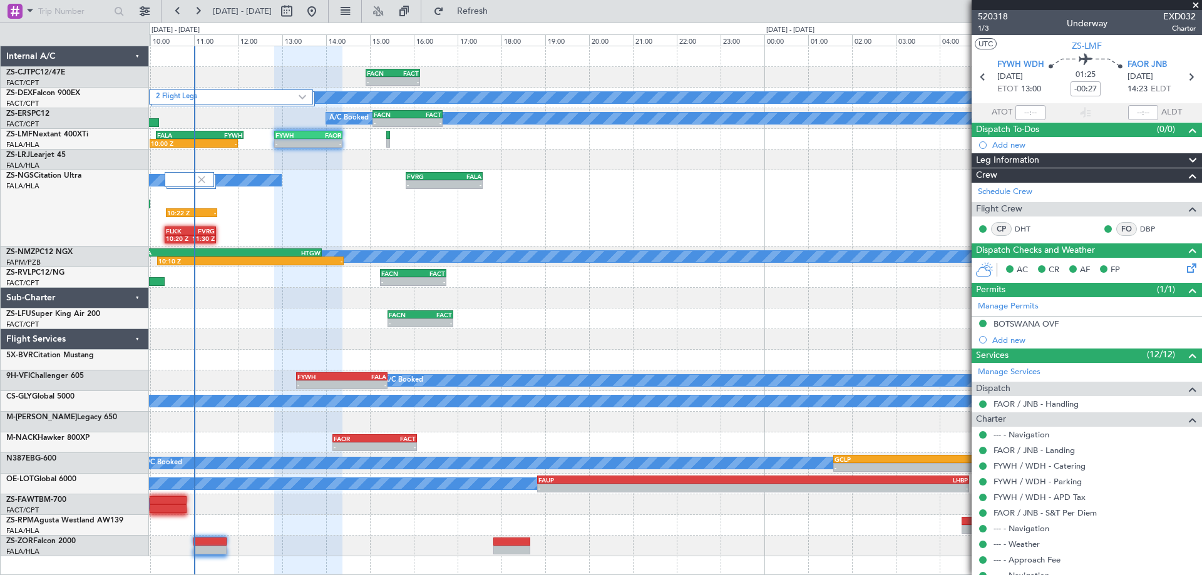
click at [316, 513] on div "- - FACN 14:55 Z FACT 16:09 Z 06:47 Z 07:55 Z FACT 06:40 Z SKAK 07:50 Z 2 Fligh…" at bounding box center [675, 301] width 1053 height 510
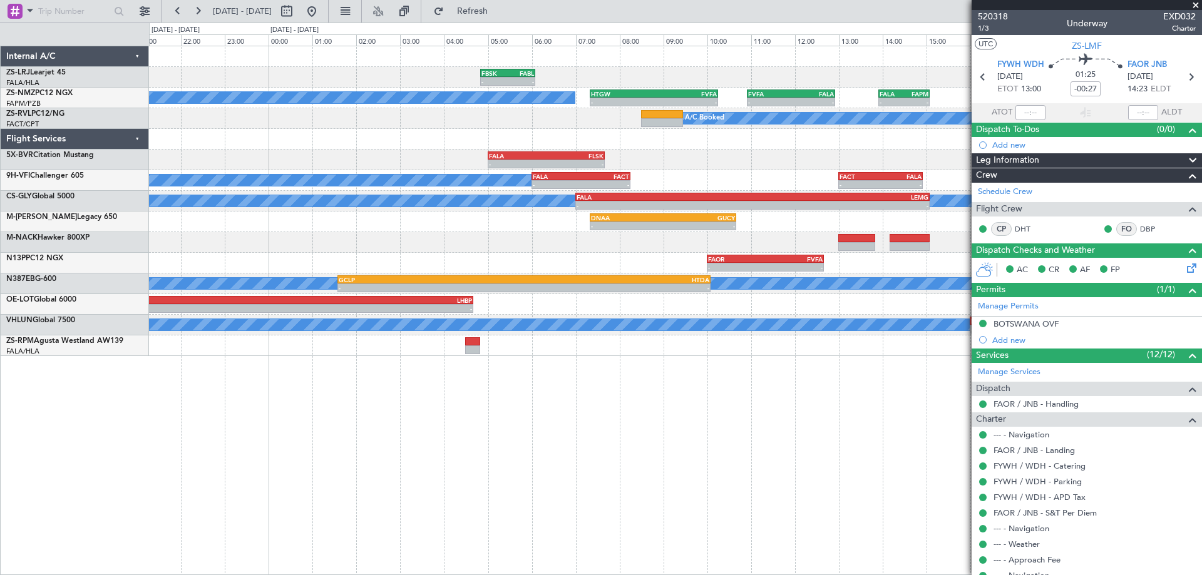
click at [792, 446] on div "FBSK 04:50 Z FABL 06:05 Z - - A/C Booked - - HTGW 07:20 Z FVFA 10:15 Z - - FVFA…" at bounding box center [675, 311] width 1053 height 530
click at [322, 11] on button at bounding box center [312, 11] width 20 height 20
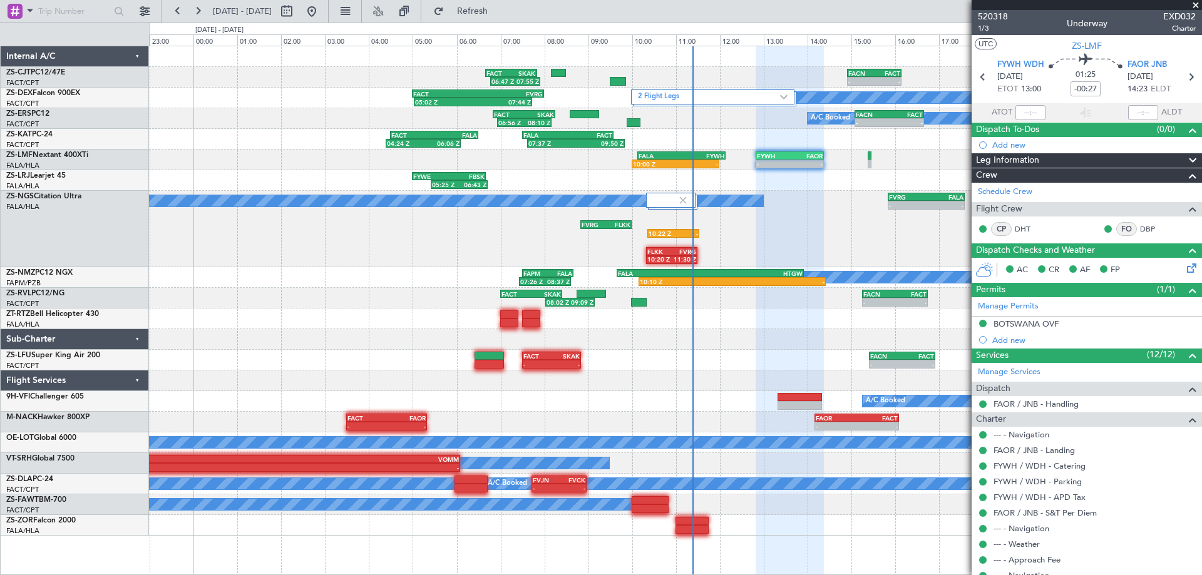
click at [662, 356] on div "- - FACT 07:30 Z SKAK 08:50 Z - - FACN 15:25 Z FACT 16:55 Z" at bounding box center [675, 360] width 1053 height 21
